Goal: Task Accomplishment & Management: Complete application form

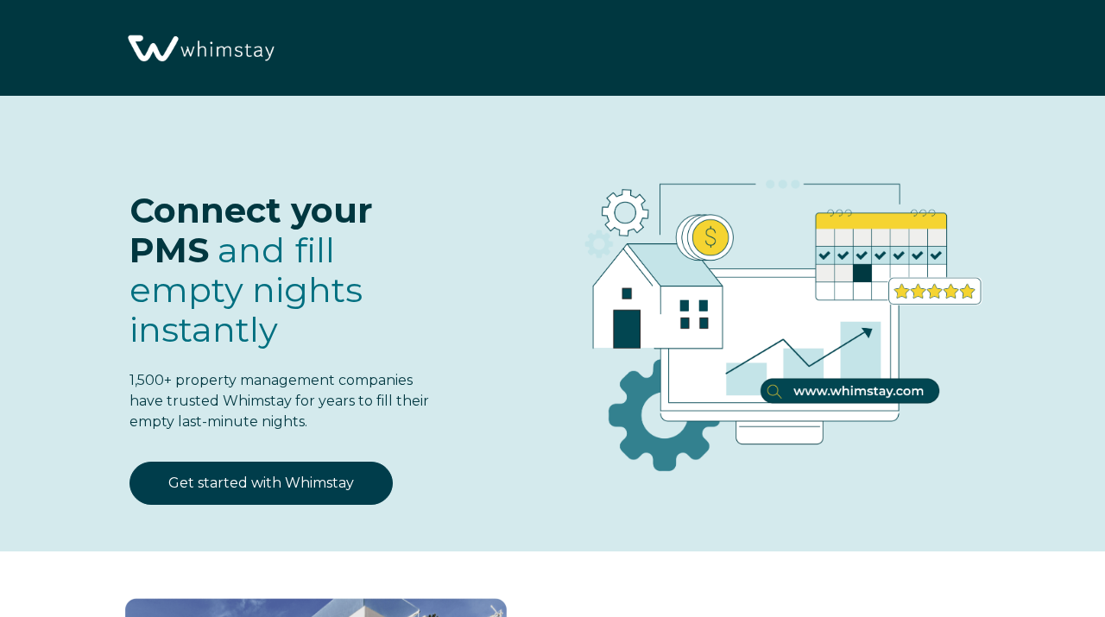
select select "IT"
select select "Standard"
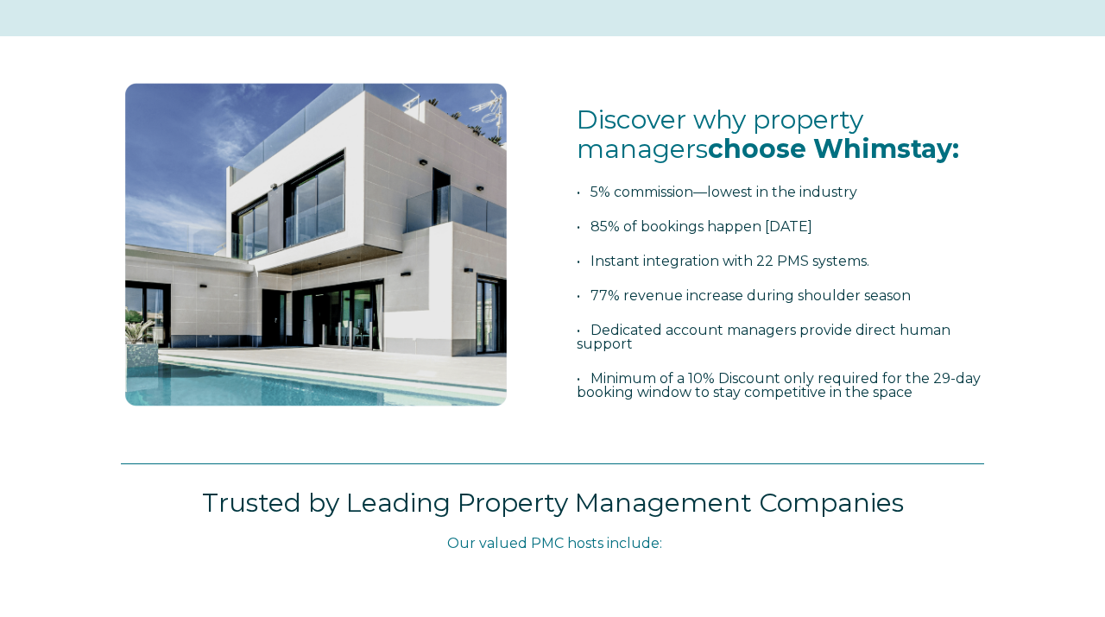
scroll to position [537, 0]
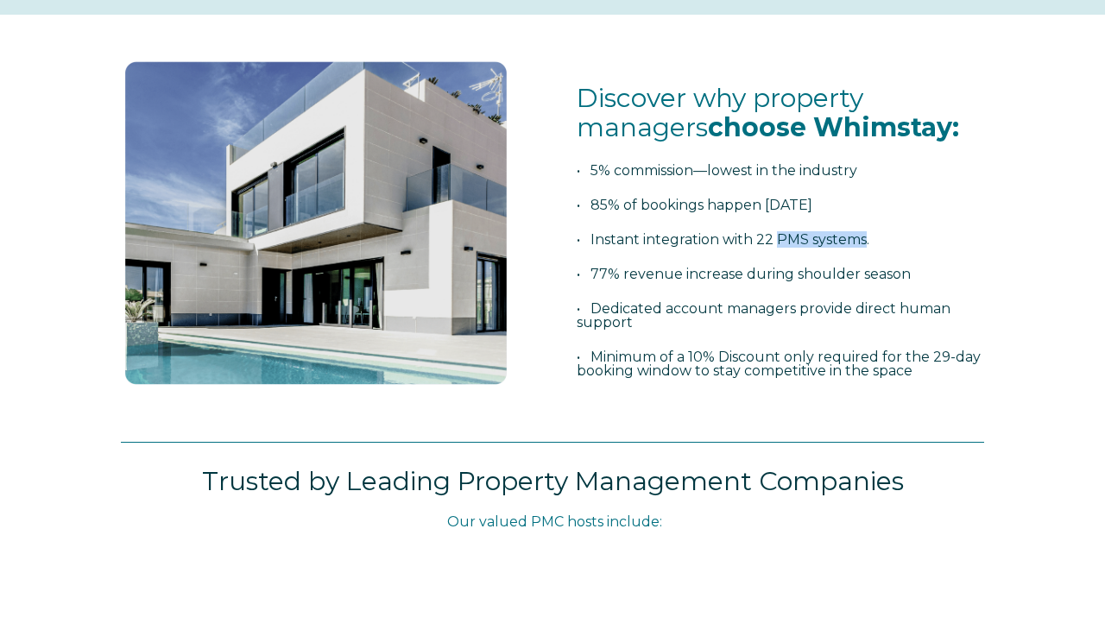
drag, startPoint x: 781, startPoint y: 241, endPoint x: 867, endPoint y: 242, distance: 85.5
click at [867, 242] on span "• Instant integration with 22 PMS systems." at bounding box center [723, 239] width 293 height 16
copy span "PMS systems"
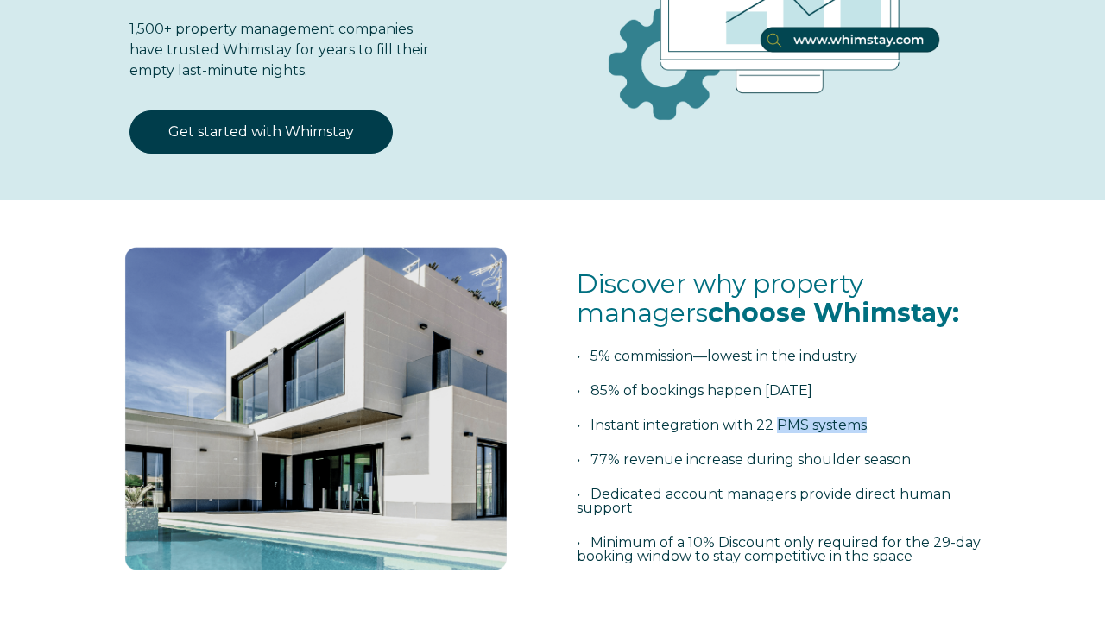
scroll to position [0, 0]
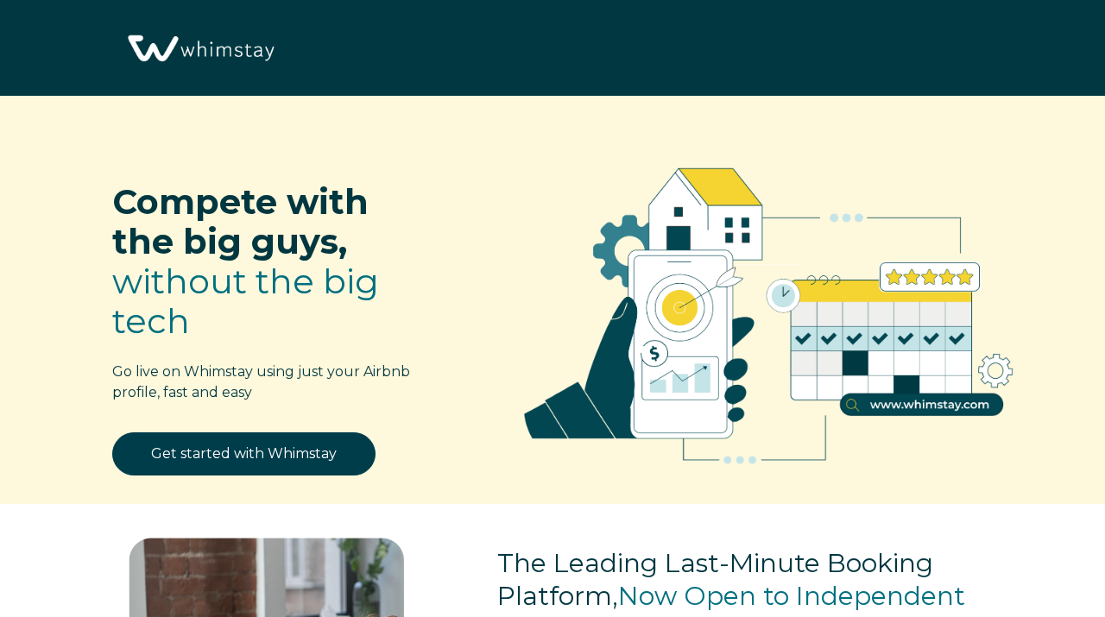
select select "IT"
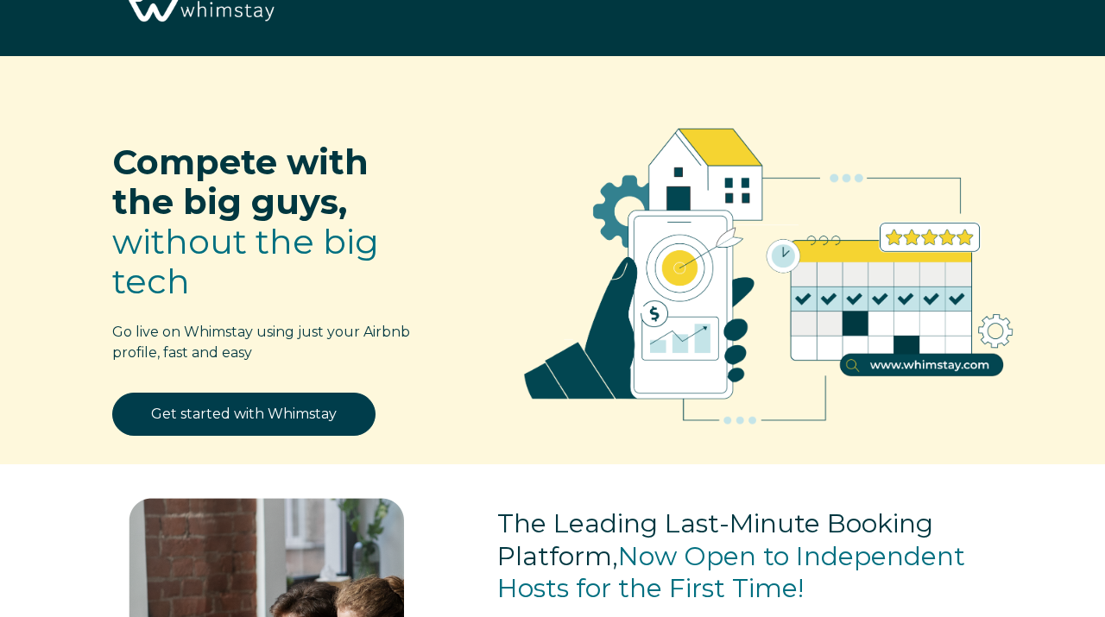
scroll to position [54, 0]
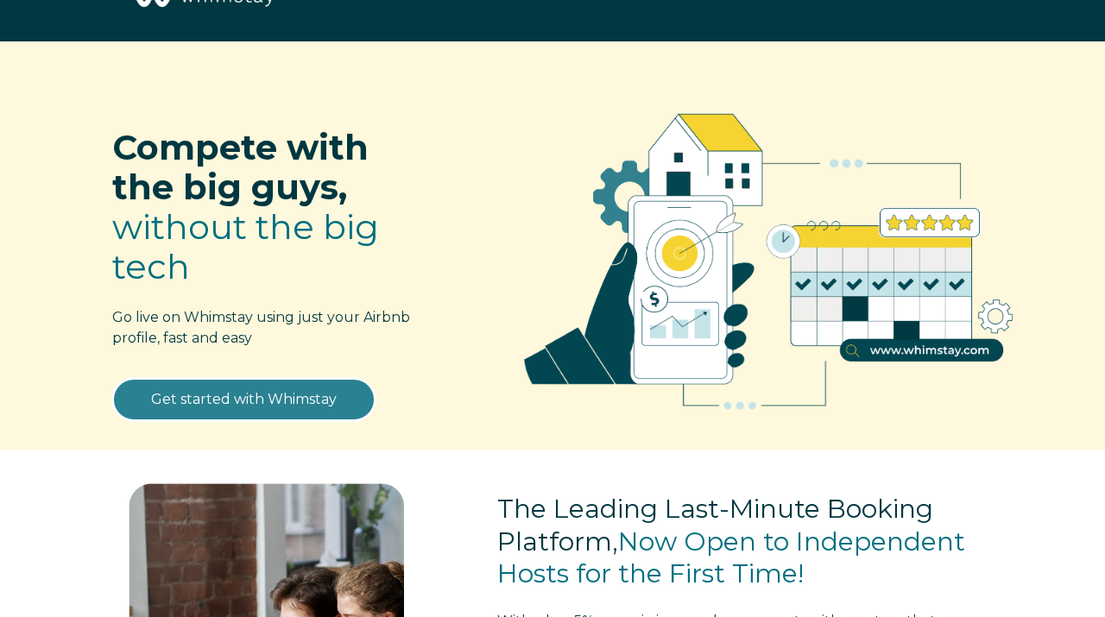
click at [232, 413] on link "Get started with Whimstay" at bounding box center [243, 399] width 263 height 43
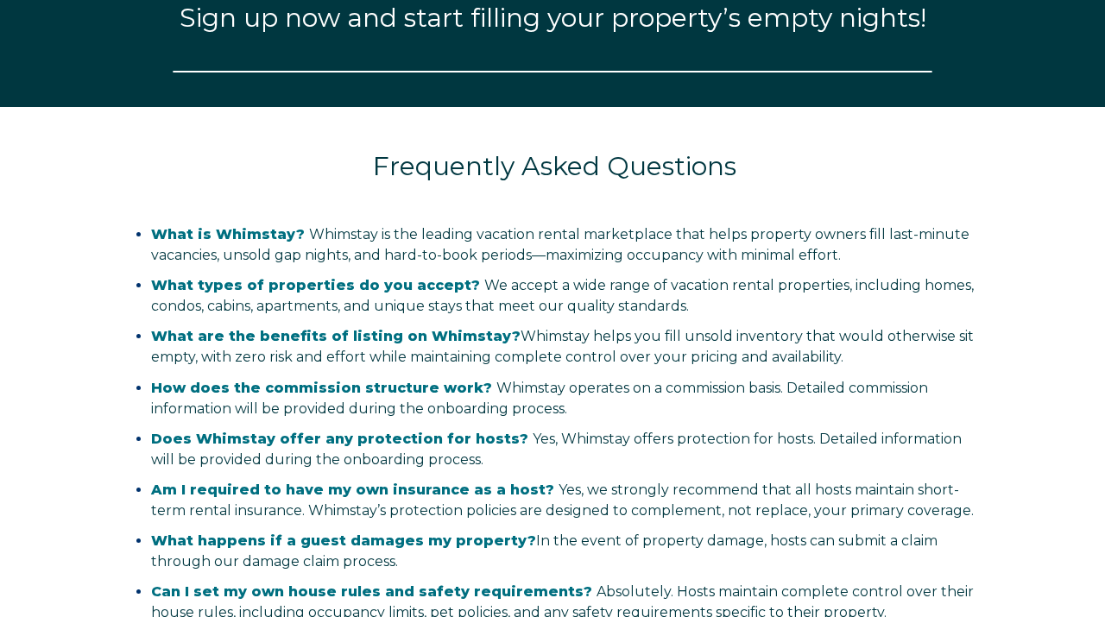
scroll to position [2002, 0]
select select "IT"
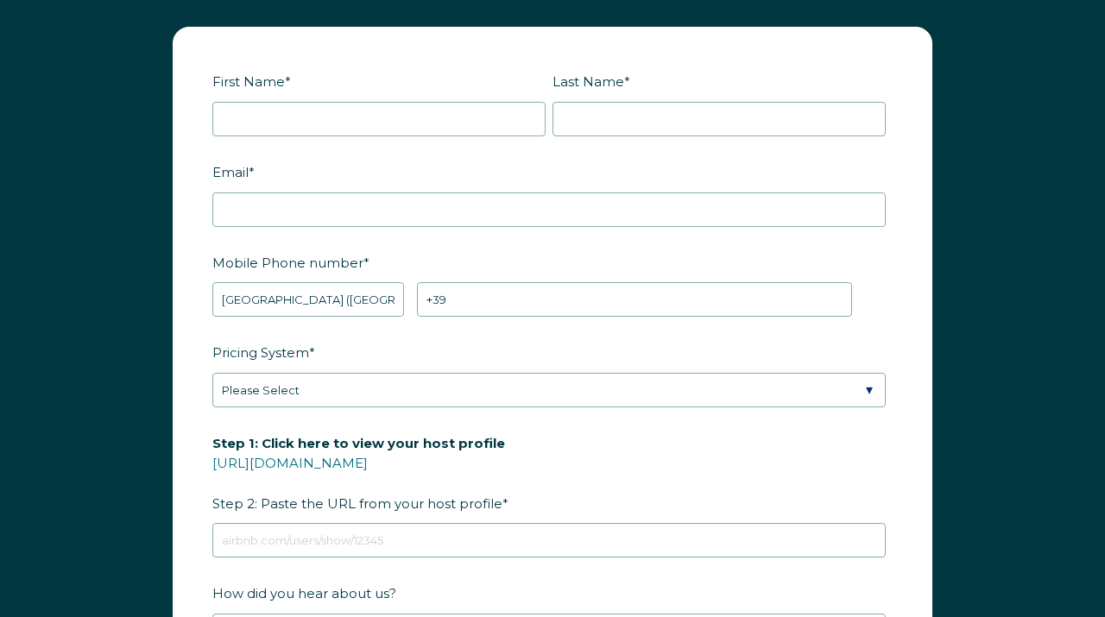
scroll to position [2030, 0]
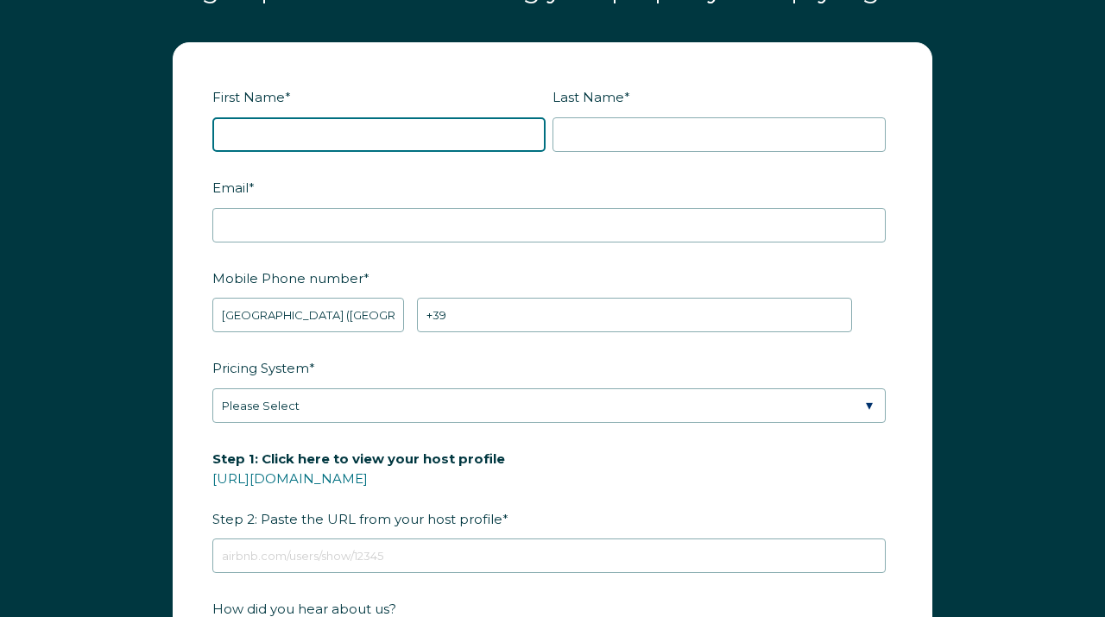
click at [293, 131] on input "First Name *" at bounding box center [378, 134] width 333 height 35
type input "Genesis"
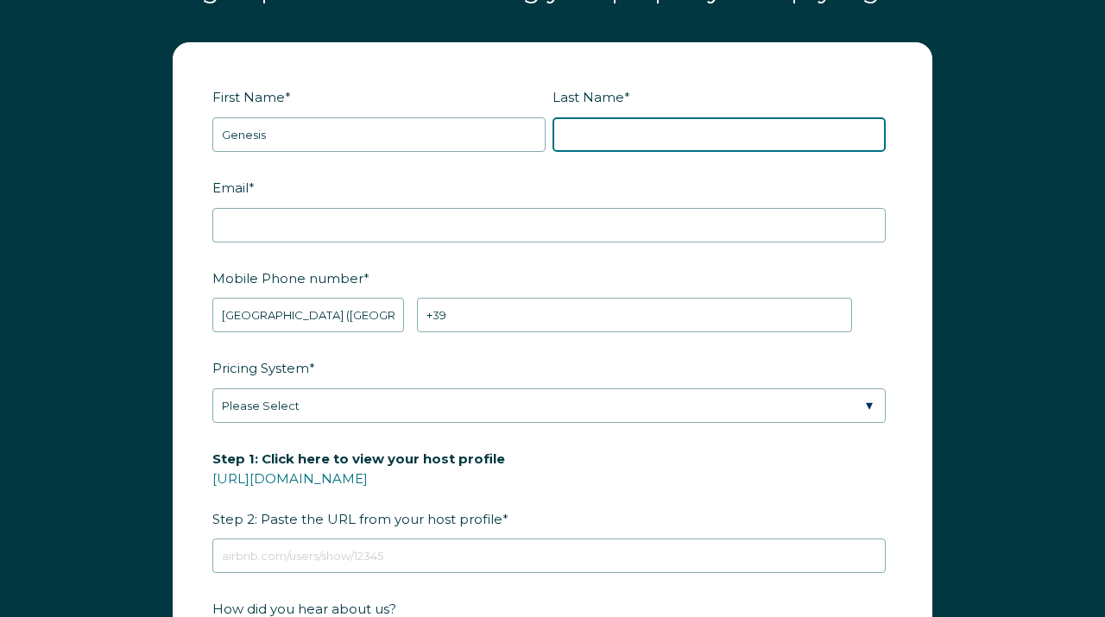
type input "Sparks"
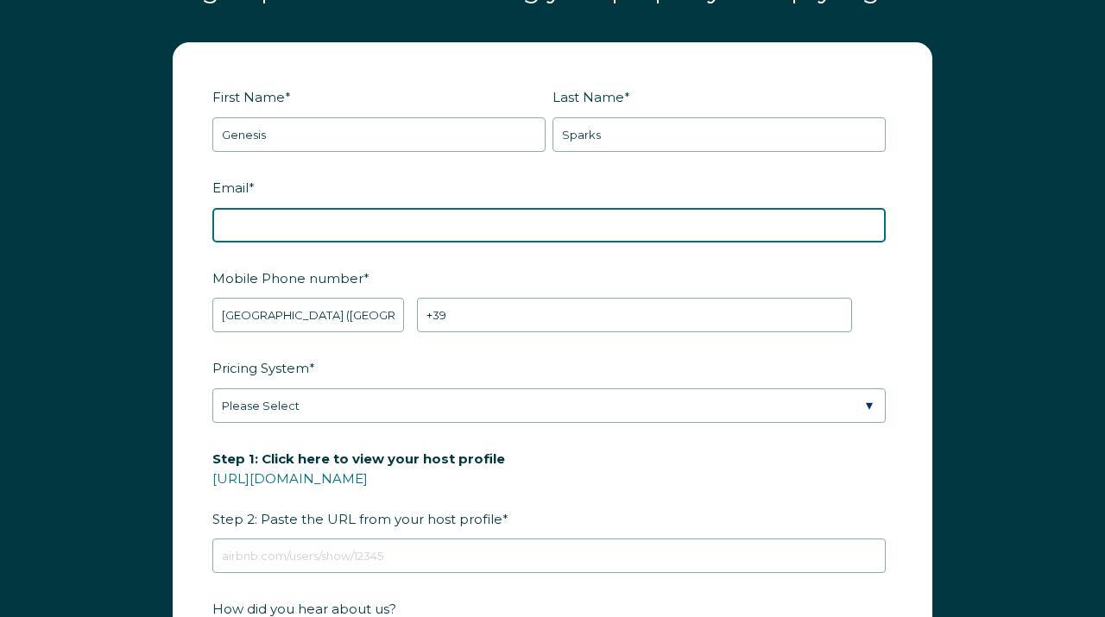
type input "genesisesparks@gmail.com"
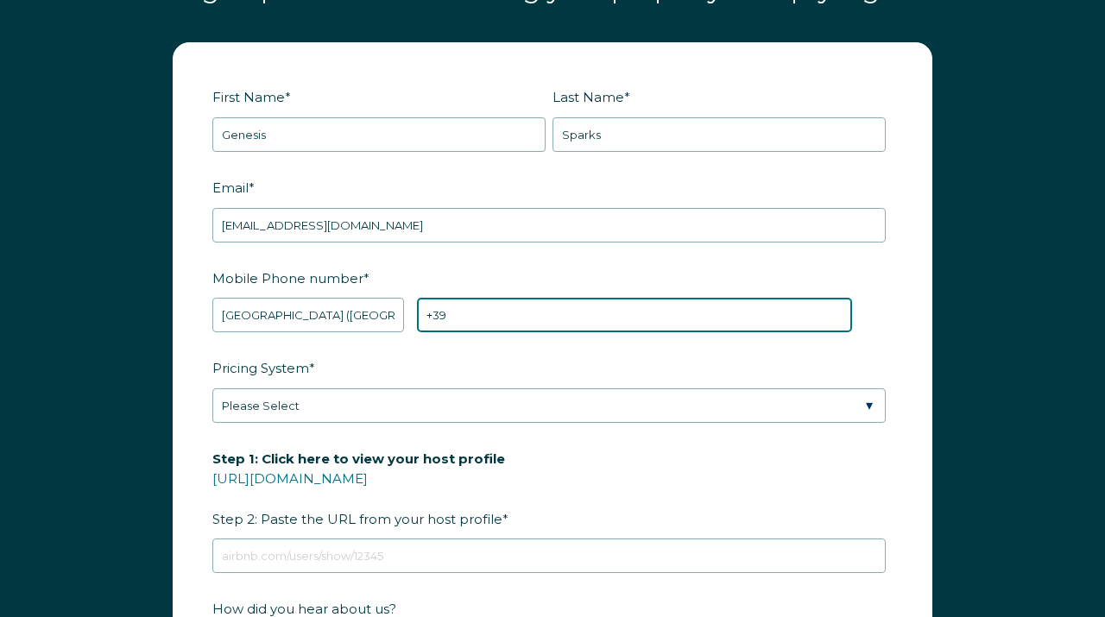
type input "+39 7608222109"
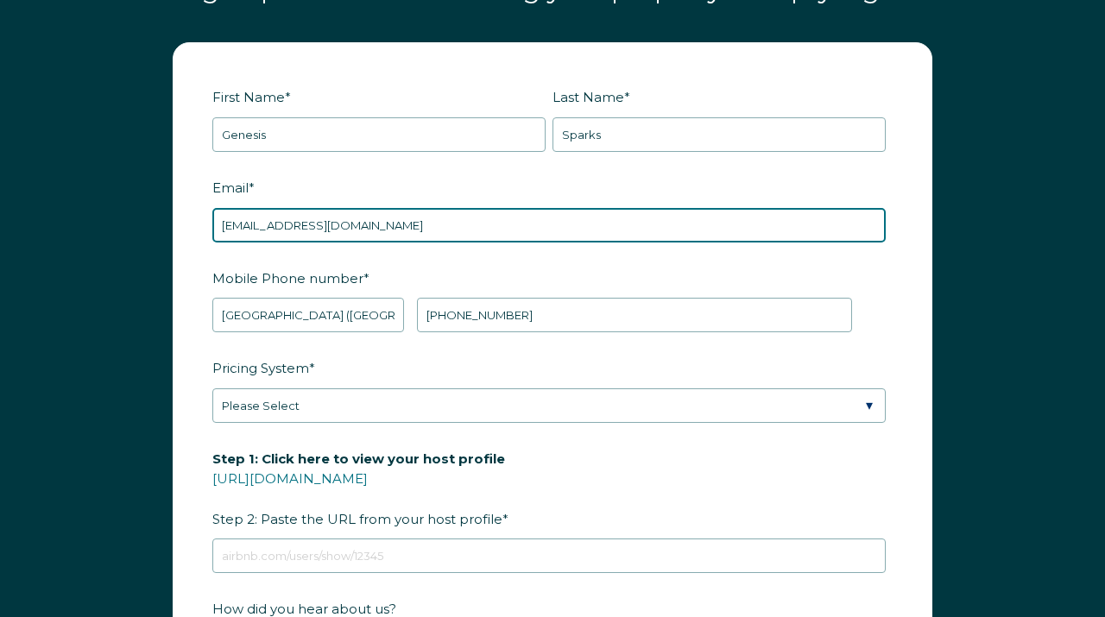
click at [395, 226] on input "genesisesparks@gmail.com" at bounding box center [548, 225] width 673 height 35
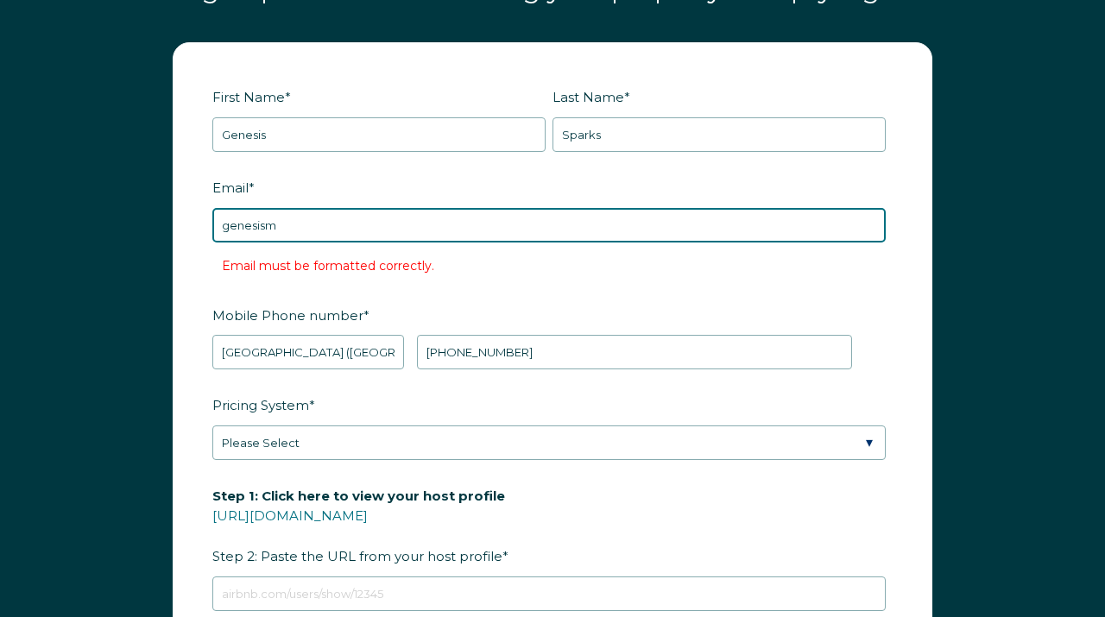
type input "genesismacias96@gmail.com"
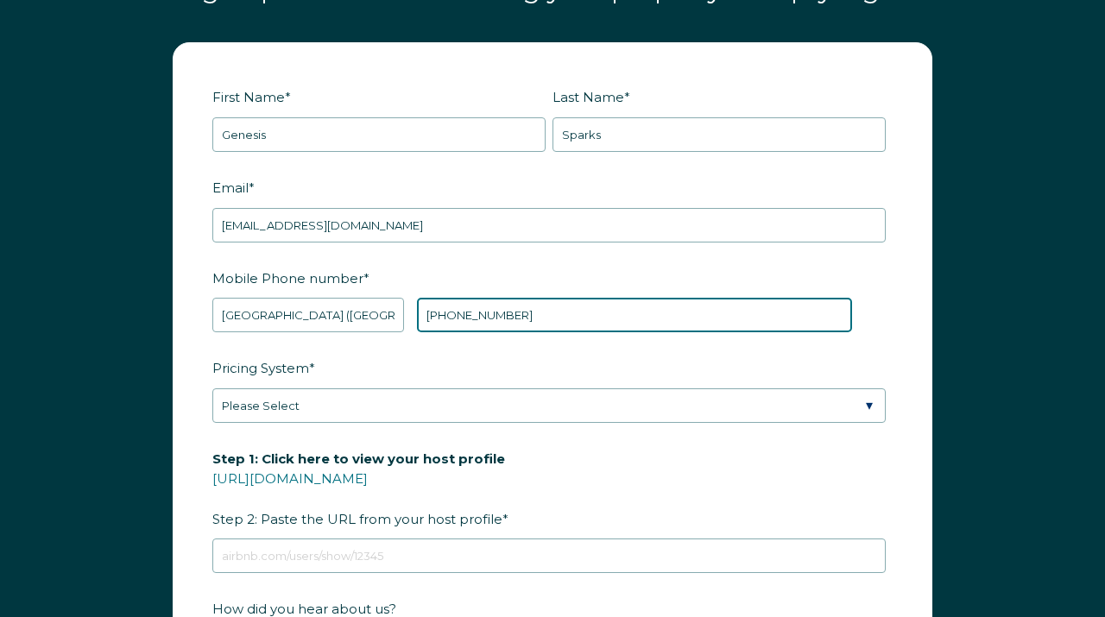
click at [546, 318] on input "+39 7608222109" at bounding box center [634, 315] width 435 height 35
click at [470, 308] on input "+39 3474917460" at bounding box center [634, 315] width 435 height 35
type input "+39 3474917460"
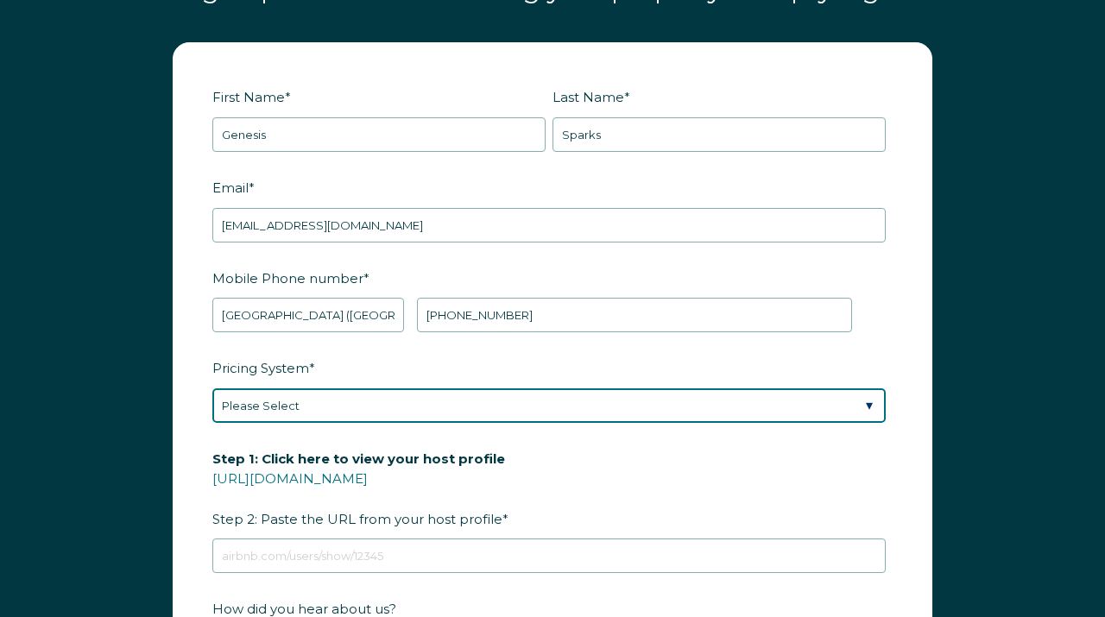
click at [370, 407] on select "Please Select Manual Airbnb Smart Pricing PriceLabs Wheelhouse Beyond Pricing 3…" at bounding box center [548, 405] width 673 height 35
select select "Manual"
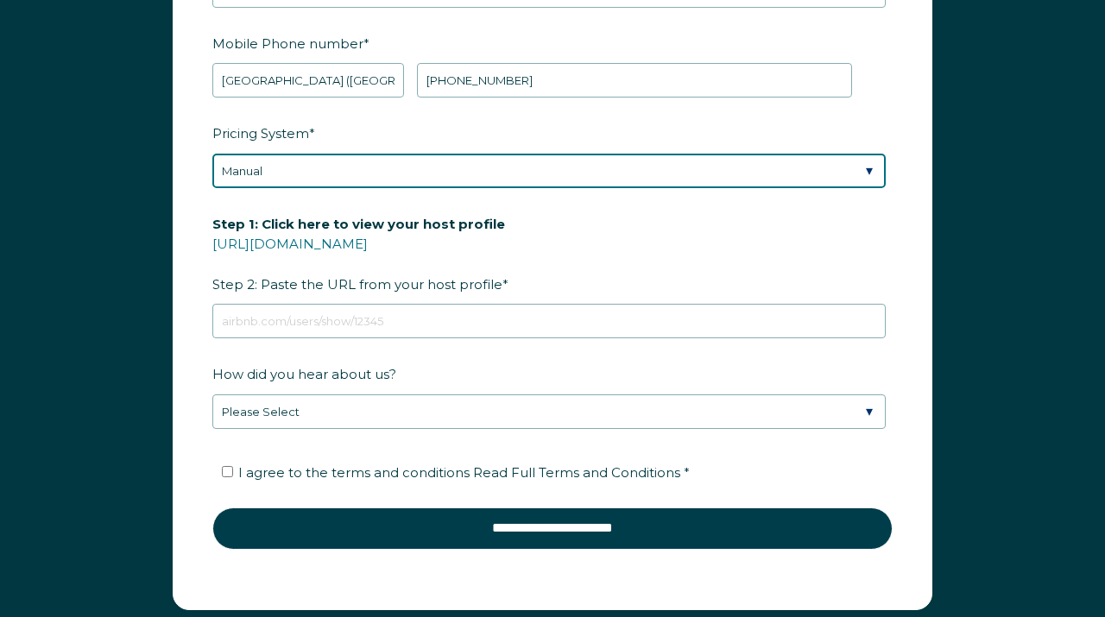
scroll to position [2293, 0]
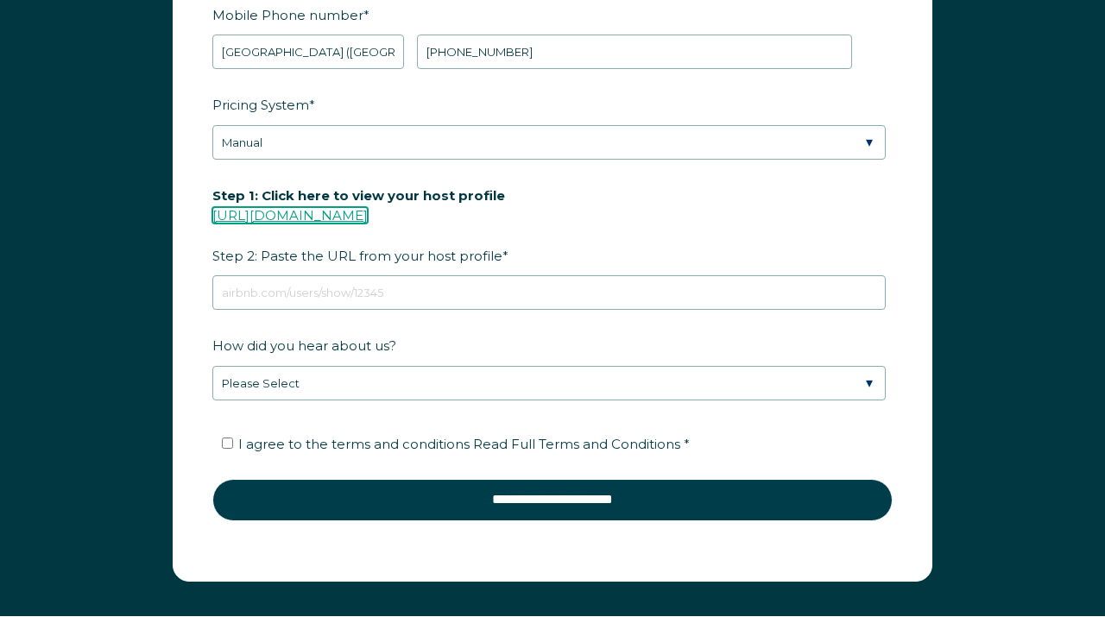
click at [350, 216] on link "https://www.airbnb.com/users/show/" at bounding box center [289, 215] width 155 height 16
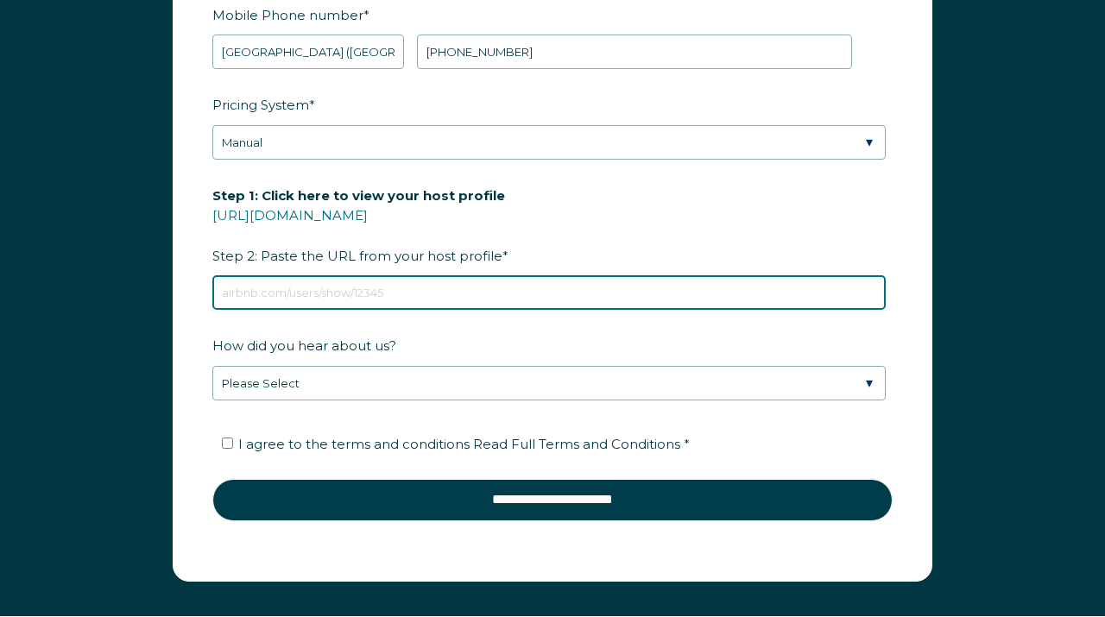
click at [262, 286] on input "Step 1: Click here to view your host profile https://www.airbnb.com/users/show/…" at bounding box center [548, 292] width 673 height 35
paste input "https://www.airbnb.com/users/show/229517630"
type input "https://www.airbnb.com/users/show/229517630"
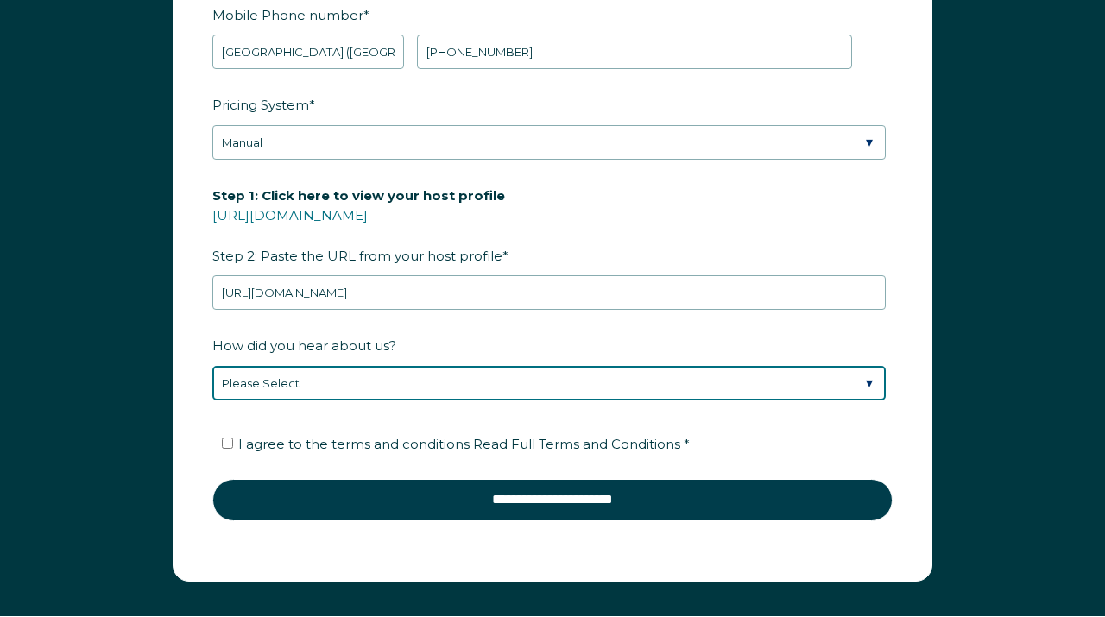
click at [299, 382] on select "Please Select Found Whimstay through a Google search Spoke to a Whimstay salesp…" at bounding box center [548, 383] width 673 height 35
select select "Referral from a Friend"
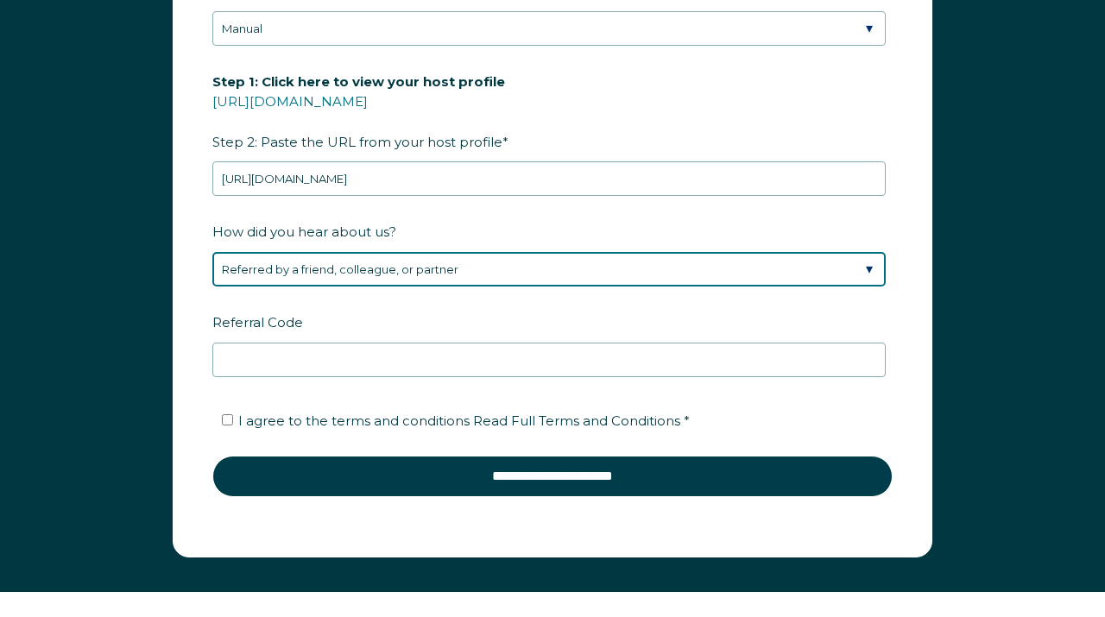
scroll to position [2426, 0]
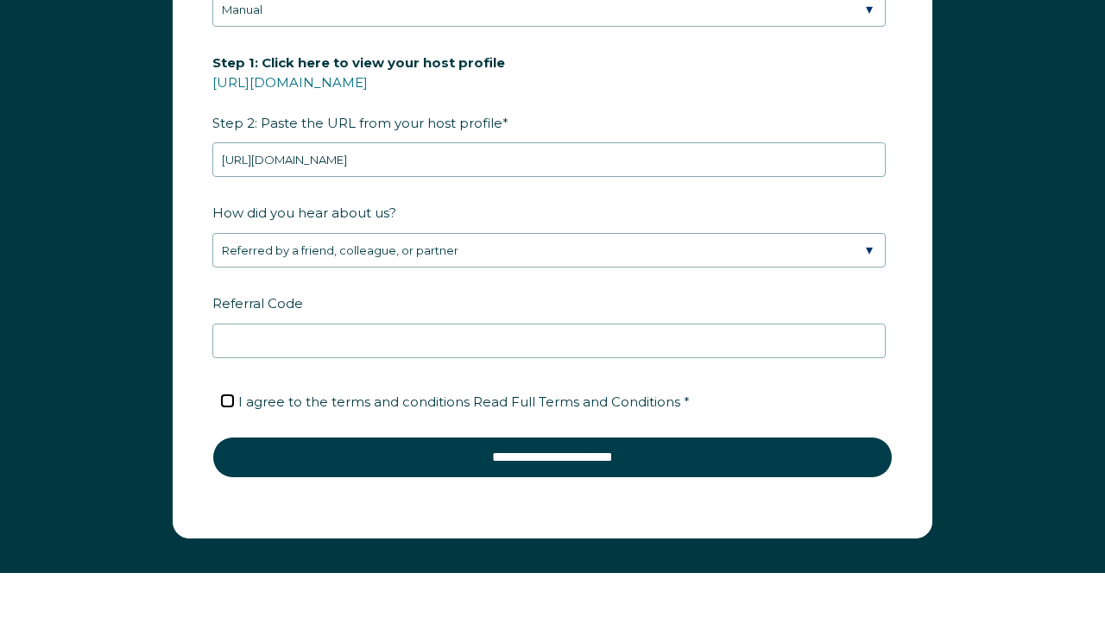
click at [230, 398] on input "I agree to the terms and conditions Read Full Terms and Conditions *" at bounding box center [227, 400] width 11 height 11
checkbox input "true"
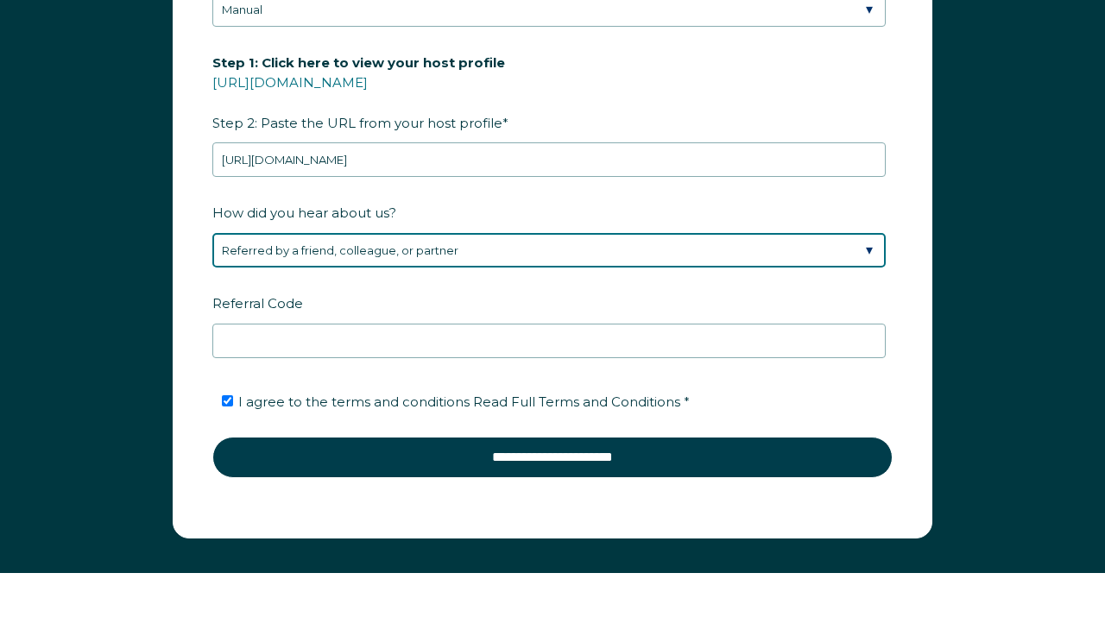
click at [448, 253] on select "Please Select Found Whimstay through a Google search Spoke to a Whimstay salesp…" at bounding box center [548, 250] width 673 height 35
select select "Other"
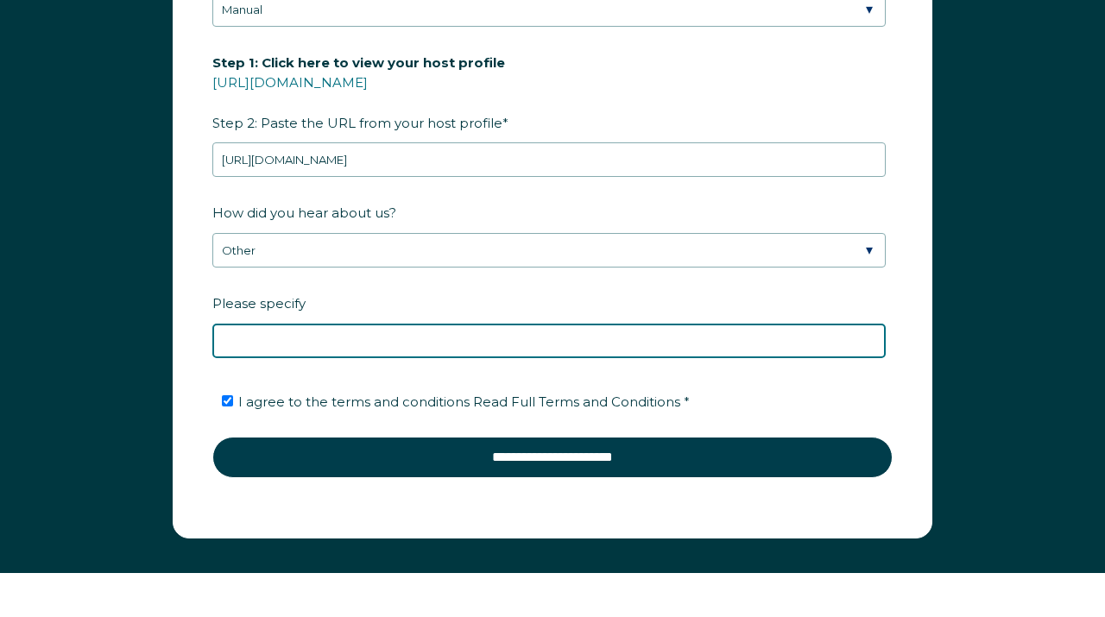
click at [276, 344] on input "Please specify" at bounding box center [548, 341] width 673 height 35
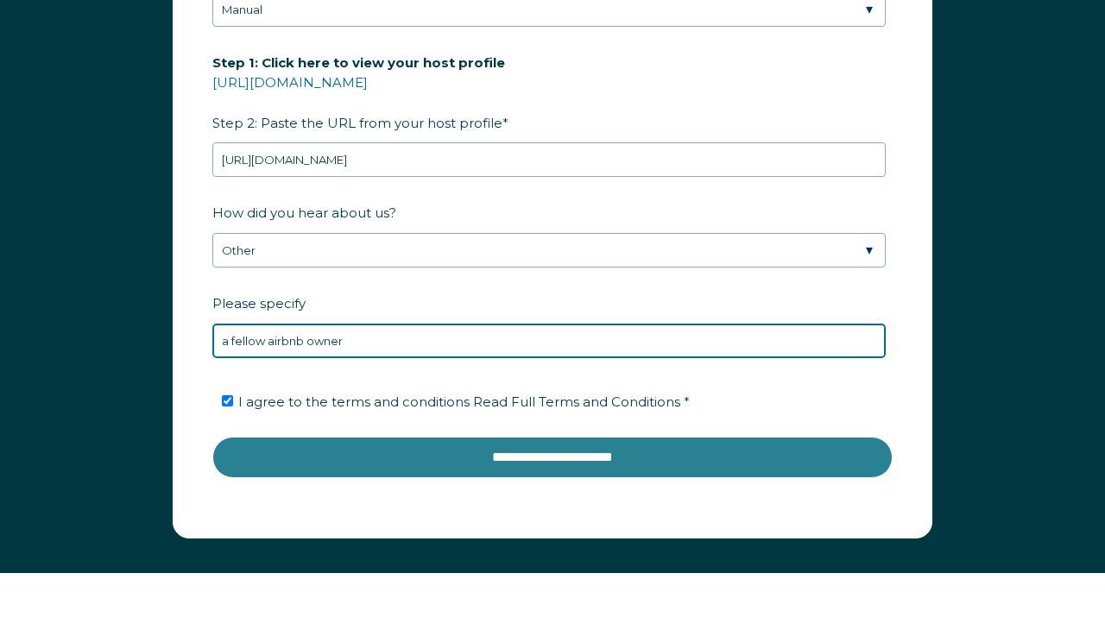
type input "a fellow airbnb owner"
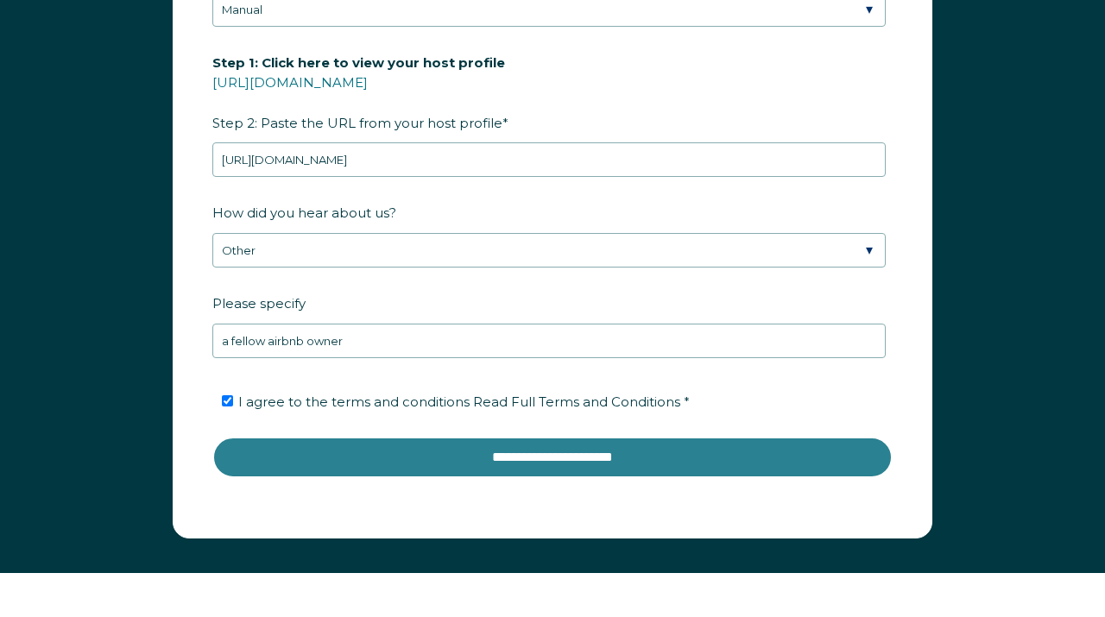
click at [540, 469] on input "**********" at bounding box center [552, 457] width 680 height 41
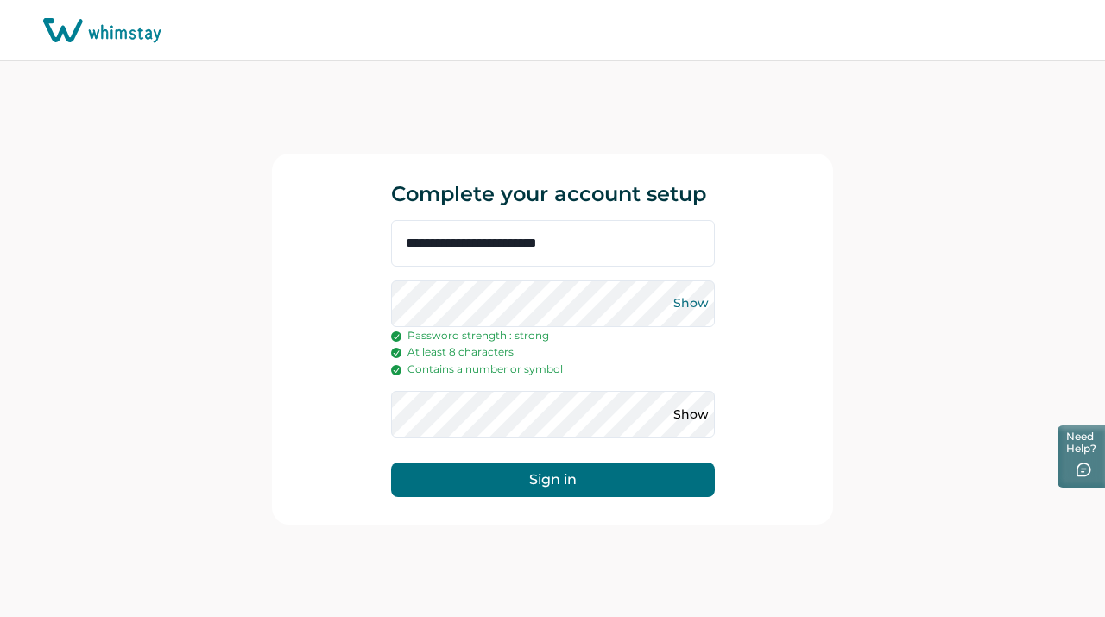
click at [692, 303] on button "Show" at bounding box center [692, 304] width 28 height 28
click at [691, 420] on button "Show" at bounding box center [692, 414] width 28 height 28
click at [522, 484] on button "Sign in" at bounding box center [553, 480] width 324 height 35
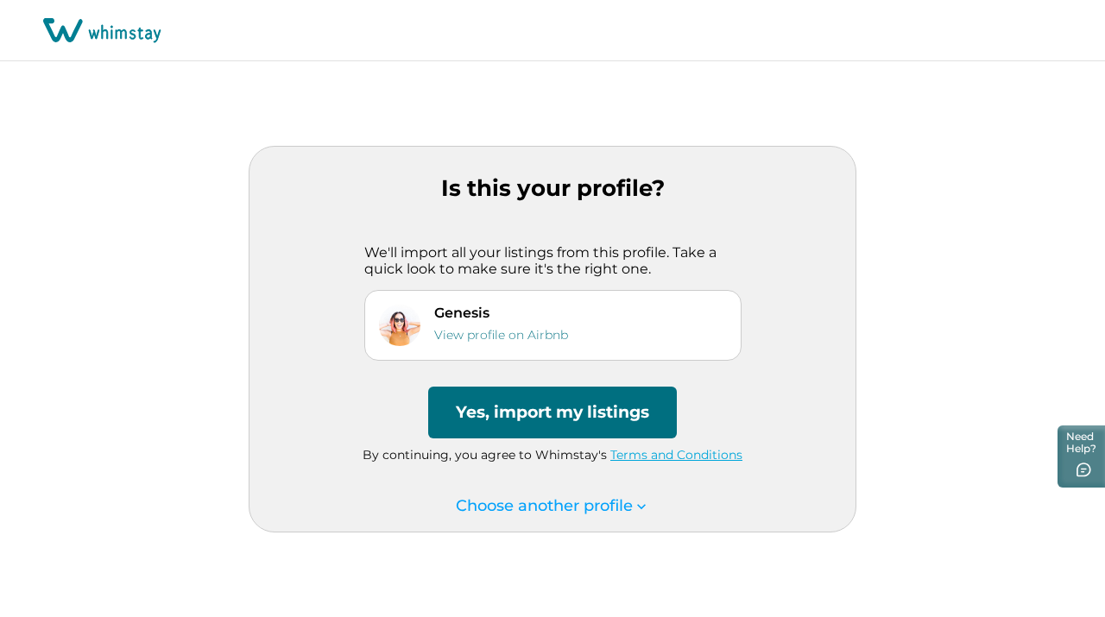
click at [531, 419] on button "Yes, import my listings" at bounding box center [552, 413] width 249 height 52
